Goal: Find specific page/section: Find specific page/section

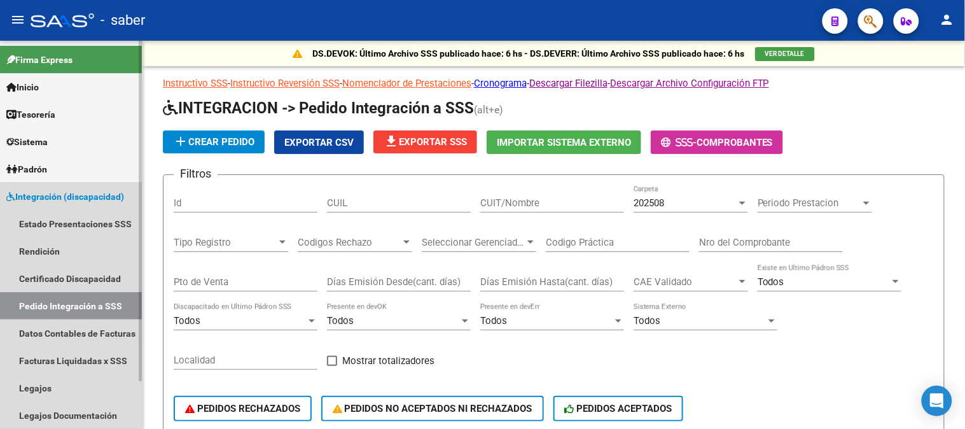
click at [68, 199] on span "Integración (discapacidad)" at bounding box center [65, 196] width 118 height 14
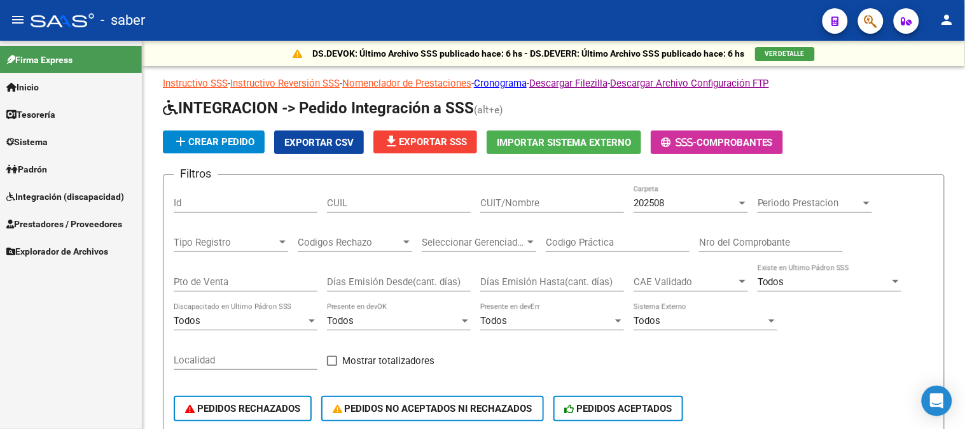
click at [57, 219] on span "Prestadores / Proveedores" at bounding box center [64, 224] width 116 height 14
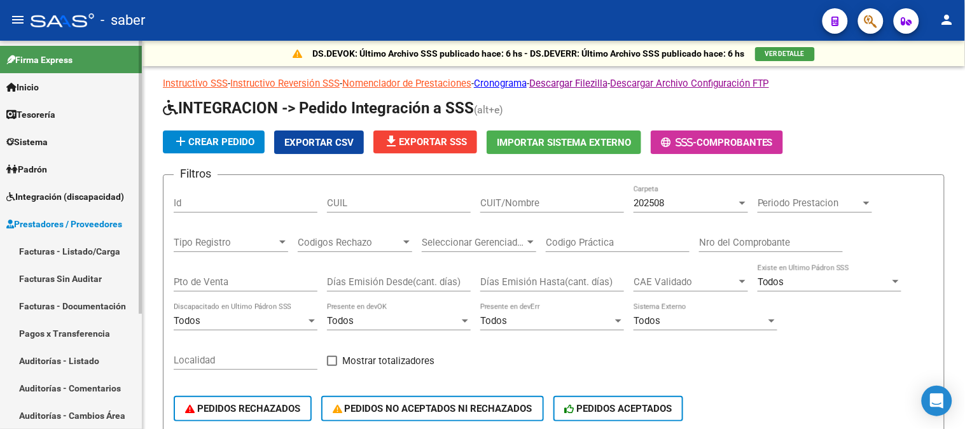
click at [59, 251] on link "Facturas - Listado/Carga" at bounding box center [71, 250] width 142 height 27
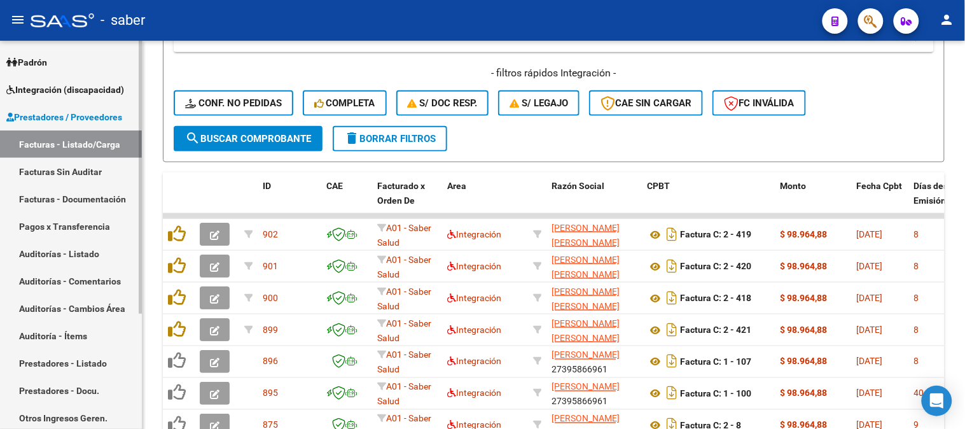
scroll to position [163, 0]
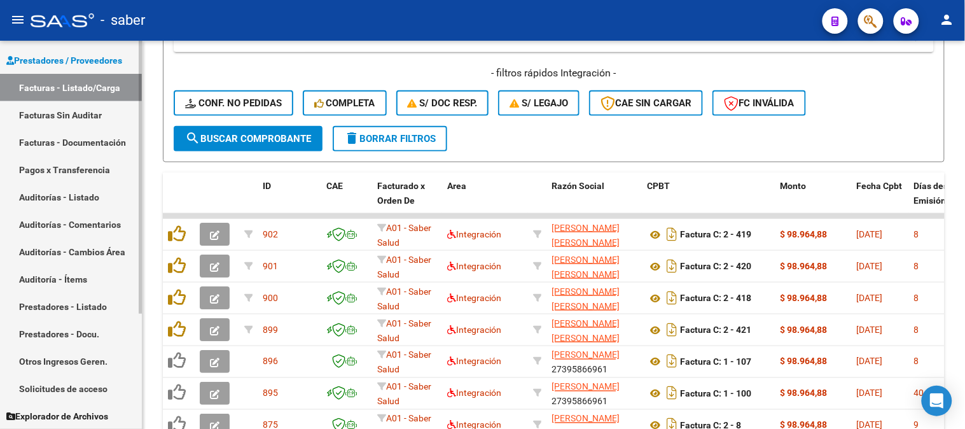
click at [58, 388] on link "Solicitudes de acceso" at bounding box center [71, 388] width 142 height 27
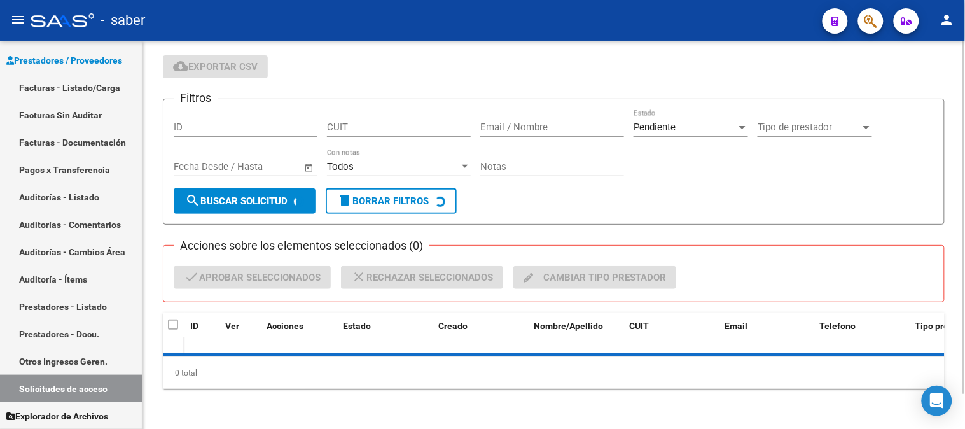
scroll to position [78, 0]
